Goal: Information Seeking & Learning: Learn about a topic

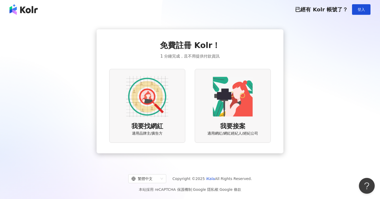
click at [150, 104] on img at bounding box center [147, 96] width 42 height 42
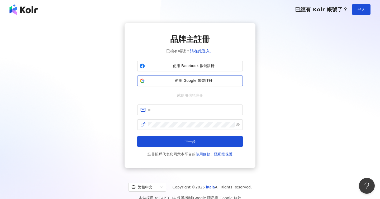
click at [184, 84] on button "使用 Google 帳號註冊" at bounding box center [190, 80] width 106 height 11
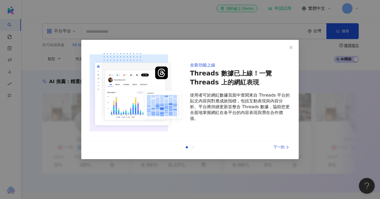
click at [276, 147] on div "下一則" at bounding box center [271, 147] width 40 height 6
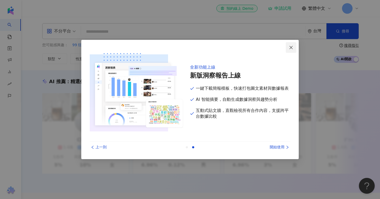
click at [291, 48] on icon "close" at bounding box center [291, 47] width 4 height 4
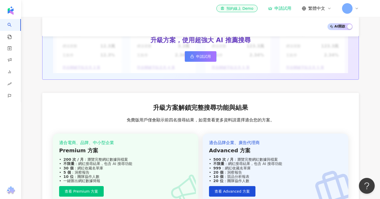
scroll to position [590, 0]
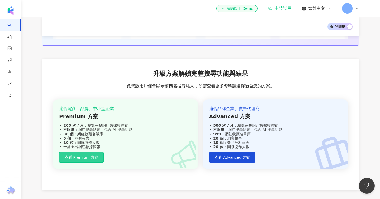
click at [93, 155] on button "查看 Premium 方案" at bounding box center [81, 157] width 45 height 11
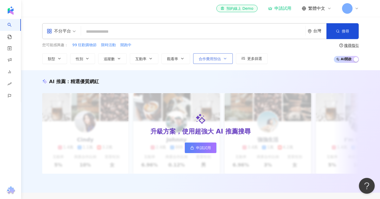
click at [226, 61] on button "合作費用預估" at bounding box center [213, 58] width 40 height 11
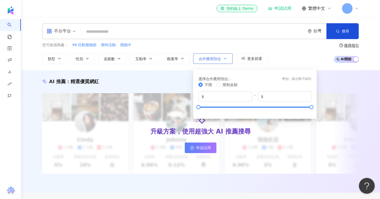
click at [225, 61] on button "合作費用預估" at bounding box center [213, 58] width 40 height 11
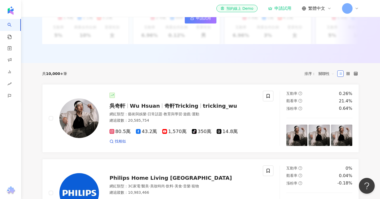
scroll to position [143, 0]
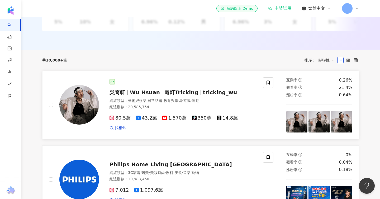
click at [215, 101] on div "網紅類型 ： 藝術與娛樂 · 日常話題 · 教育與學習 · 遊戲 · 運動" at bounding box center [183, 100] width 147 height 5
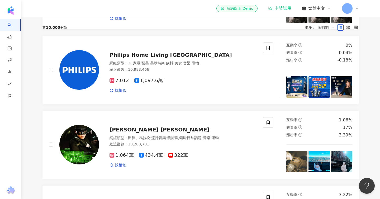
scroll to position [292, 0]
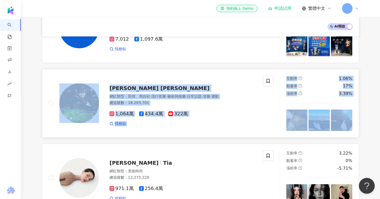
click at [357, 103] on div "互動率 1.06% 觀看率 17% 漲粉率 3.39%" at bounding box center [319, 103] width 79 height 55
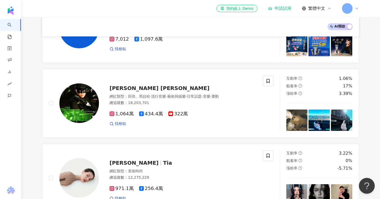
click at [203, 66] on div "吳奇軒 Wu Hsuan 奇軒Tricking tricking_wu 網紅類型 ： 藝術與娛樂 · 日常話題 · 教育與學習 · 遊戲 · 運動 總追蹤數 …" at bounding box center [200, 66] width 317 height 292
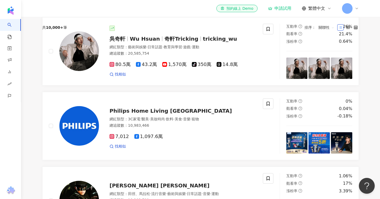
scroll to position [120, 0]
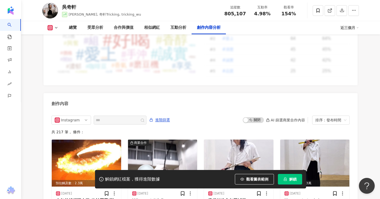
scroll to position [1658, 0]
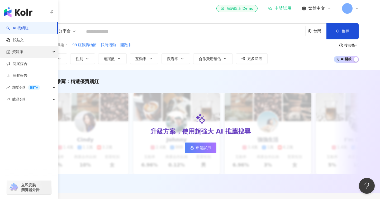
click at [52, 51] on div "資源庫" at bounding box center [29, 52] width 58 height 12
click at [49, 51] on div "資源庫" at bounding box center [29, 52] width 58 height 12
click at [27, 65] on link "商案媒合" at bounding box center [16, 63] width 21 height 5
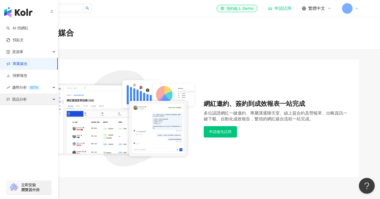
click at [53, 100] on icon "button" at bounding box center [54, 100] width 3 height 0
click at [53, 99] on div "競品分析" at bounding box center [29, 99] width 58 height 12
click at [24, 40] on link "找貼文" at bounding box center [14, 39] width 17 height 5
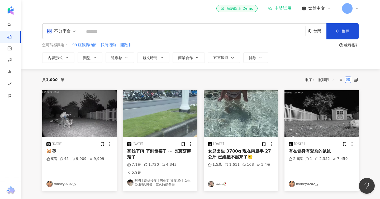
click at [76, 31] on div "不分平台" at bounding box center [61, 30] width 35 height 15
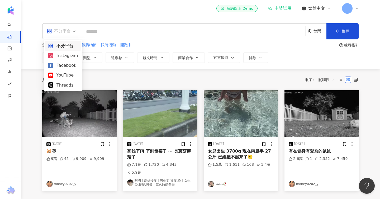
click at [76, 31] on div "不分平台" at bounding box center [61, 30] width 35 height 15
click at [75, 31] on span "不分平台" at bounding box center [61, 31] width 29 height 8
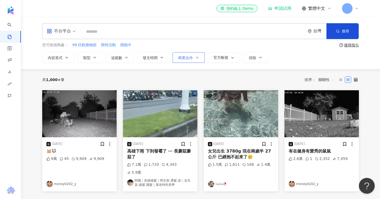
click at [192, 56] on span "商業合作" at bounding box center [185, 58] width 15 height 4
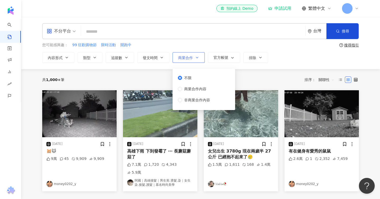
click at [192, 56] on span "商業合作" at bounding box center [185, 58] width 15 height 4
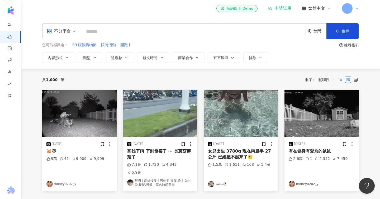
scroll to position [0, 0]
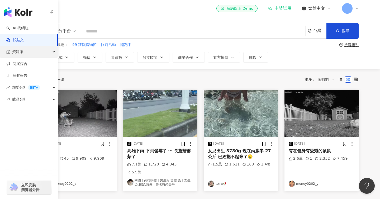
click at [45, 53] on div "資源庫" at bounding box center [29, 52] width 58 height 12
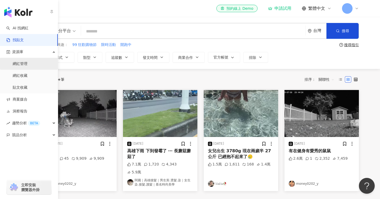
click at [27, 67] on link "網紅管理" at bounding box center [20, 63] width 15 height 5
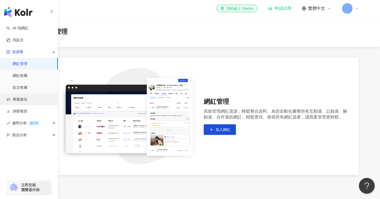
click at [27, 100] on link "商案媒合" at bounding box center [16, 99] width 21 height 5
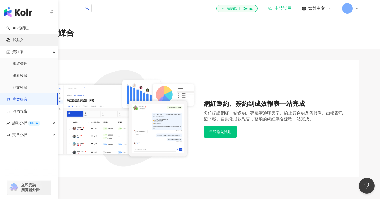
click at [23, 38] on link "找貼文" at bounding box center [14, 39] width 17 height 5
click at [27, 28] on link "AI 找網紅" at bounding box center [17, 28] width 22 height 5
